Goal: Complete application form

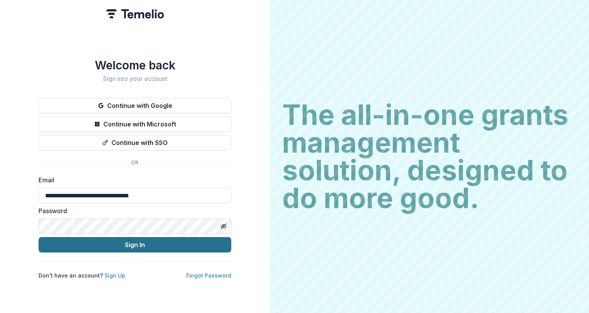
click at [177, 245] on button "Sign In" at bounding box center [135, 244] width 193 height 15
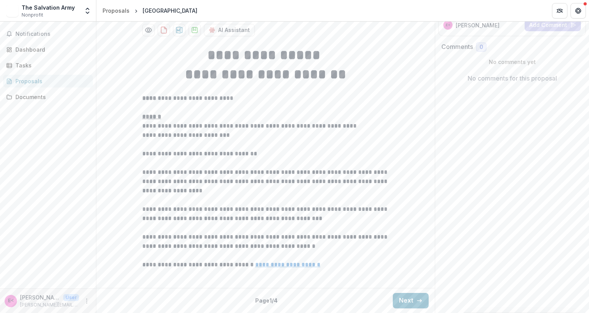
scroll to position [185, 0]
click at [403, 302] on button "Next" at bounding box center [411, 300] width 36 height 15
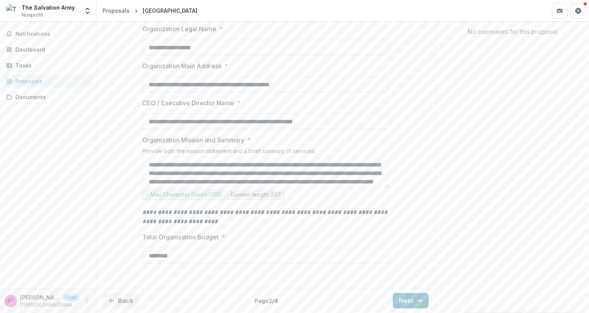
scroll to position [231, 0]
click at [402, 301] on button "Next" at bounding box center [411, 300] width 36 height 15
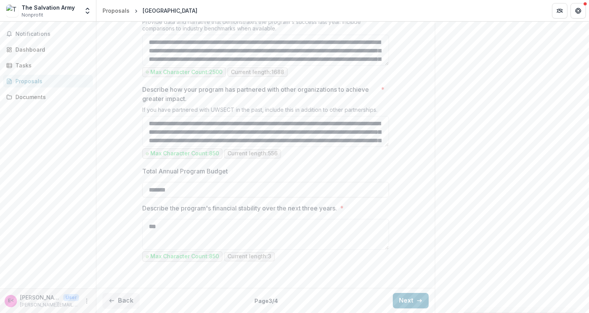
scroll to position [771, 0]
click at [412, 301] on button "Next" at bounding box center [411, 300] width 36 height 15
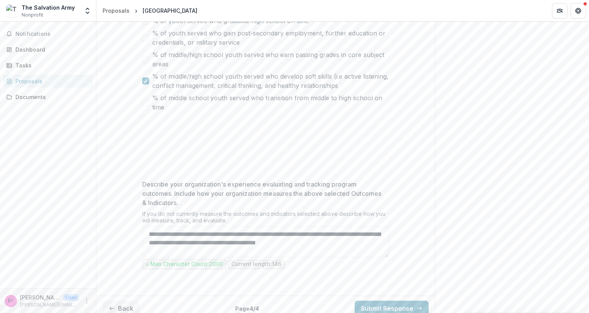
scroll to position [606, 0]
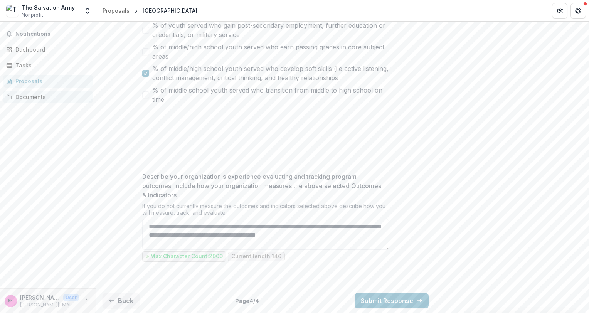
click at [27, 98] on div "Documents" at bounding box center [50, 97] width 71 height 8
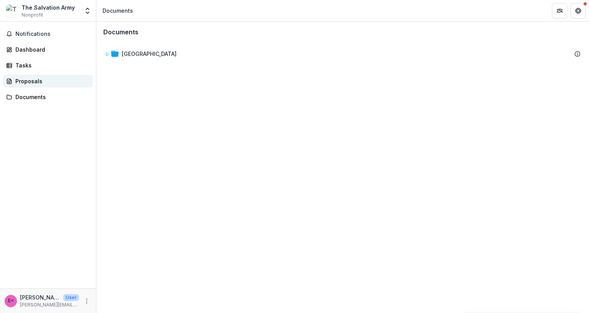
click at [27, 81] on div "Proposals" at bounding box center [50, 81] width 71 height 8
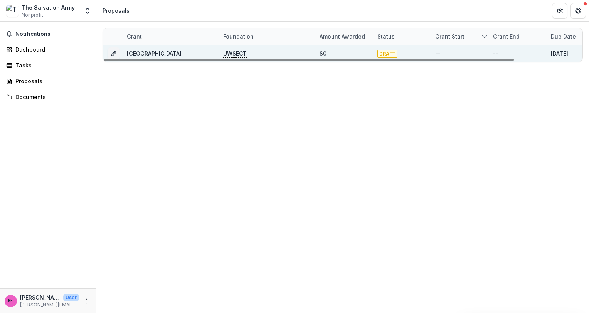
click at [148, 54] on link "Red Shield Youth Center of New London" at bounding box center [154, 53] width 55 height 7
